Goal: Navigation & Orientation: Find specific page/section

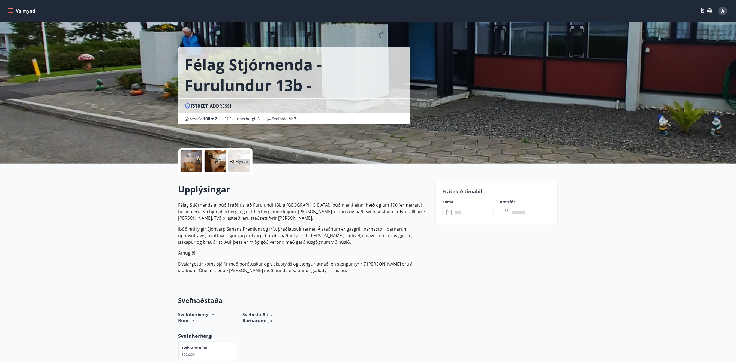
click at [20, 5] on div "Valmynd ÍS A" at bounding box center [368, 10] width 723 height 13
click at [20, 10] on button "Valmynd" at bounding box center [22, 11] width 31 height 10
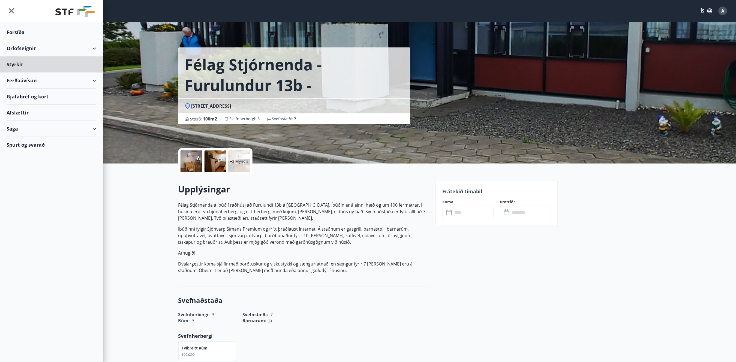
click at [23, 34] on div "Forsíða" at bounding box center [52, 32] width 90 height 16
